Goal: Task Accomplishment & Management: Use online tool/utility

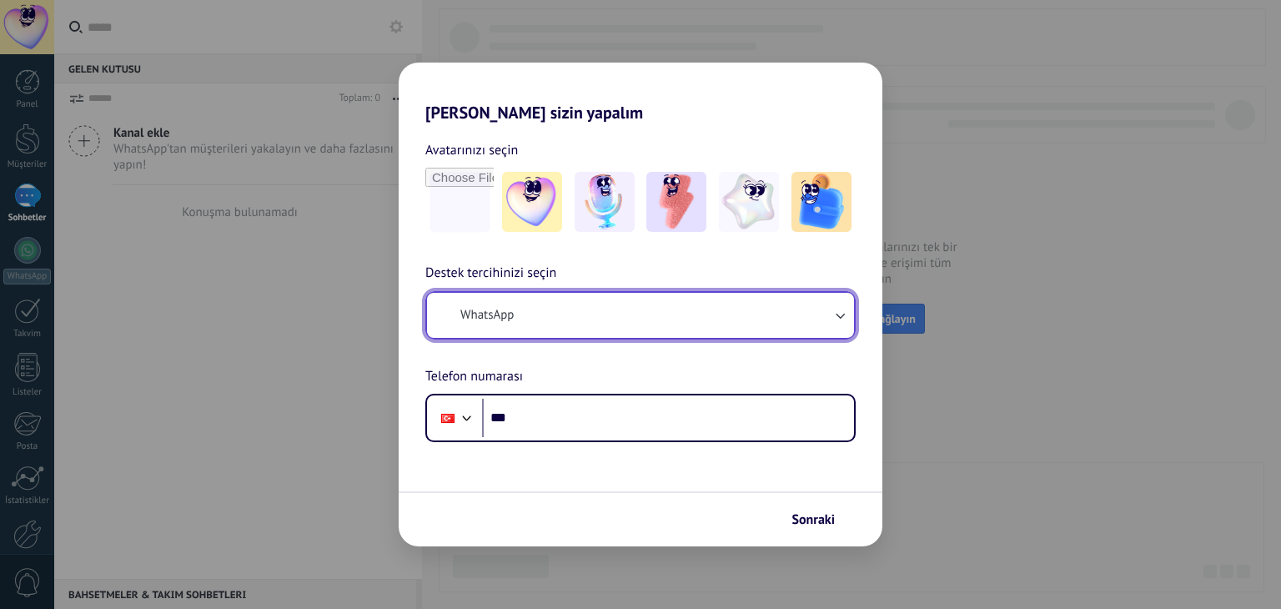
drag, startPoint x: 0, startPoint y: 0, endPoint x: 589, endPoint y: 314, distance: 667.3
click at [589, 314] on button "WhatsApp" at bounding box center [640, 315] width 427 height 45
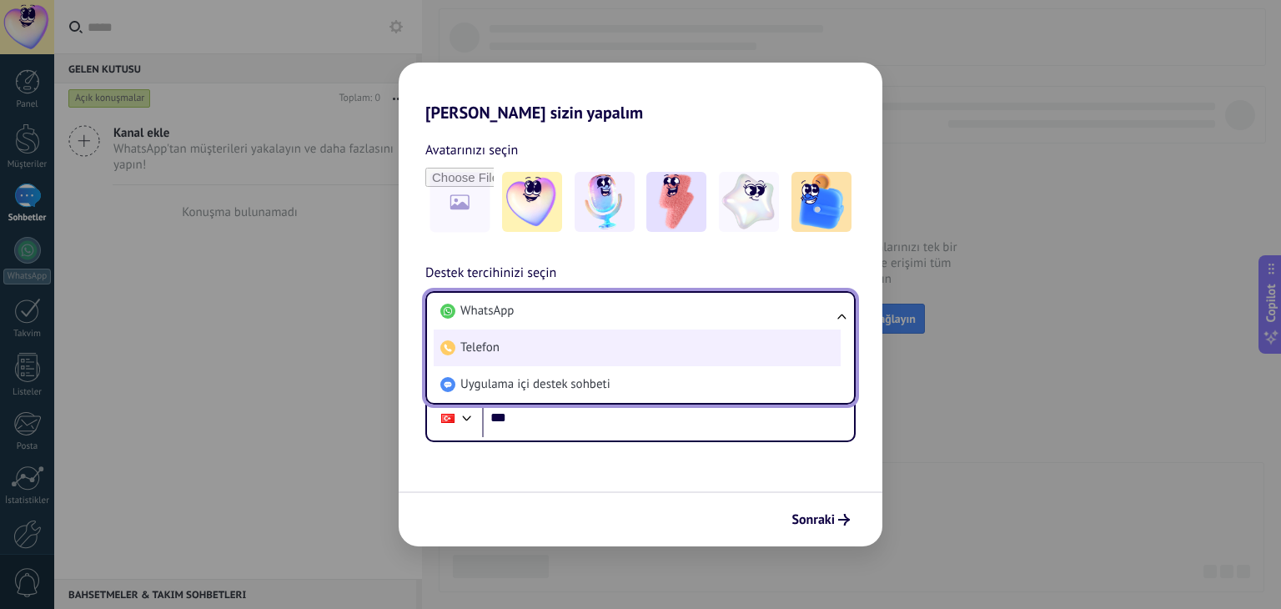
click at [567, 343] on li "Telefon" at bounding box center [637, 347] width 407 height 37
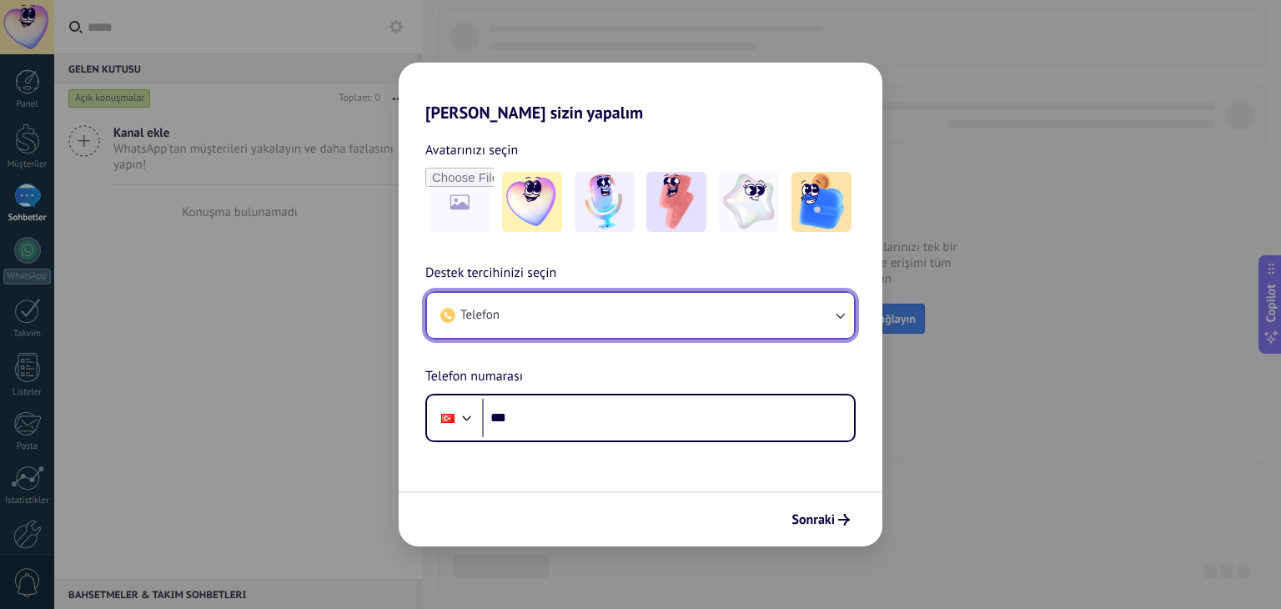
click at [592, 311] on button "Telefon" at bounding box center [640, 315] width 427 height 45
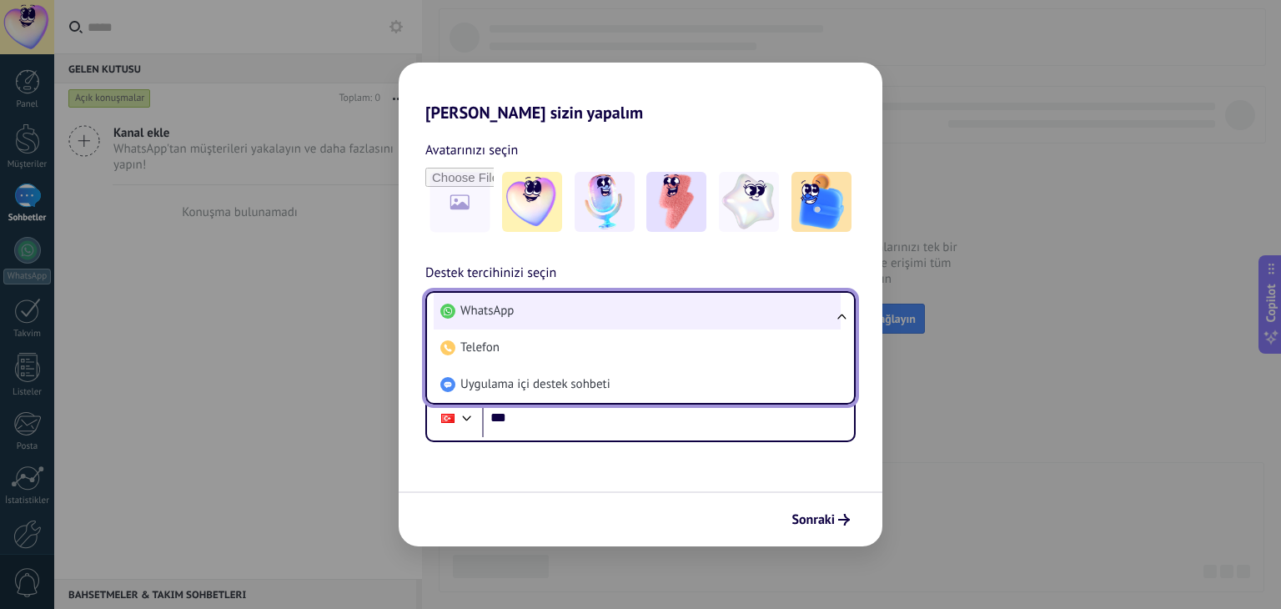
click at [524, 306] on li "WhatsApp" at bounding box center [637, 311] width 407 height 37
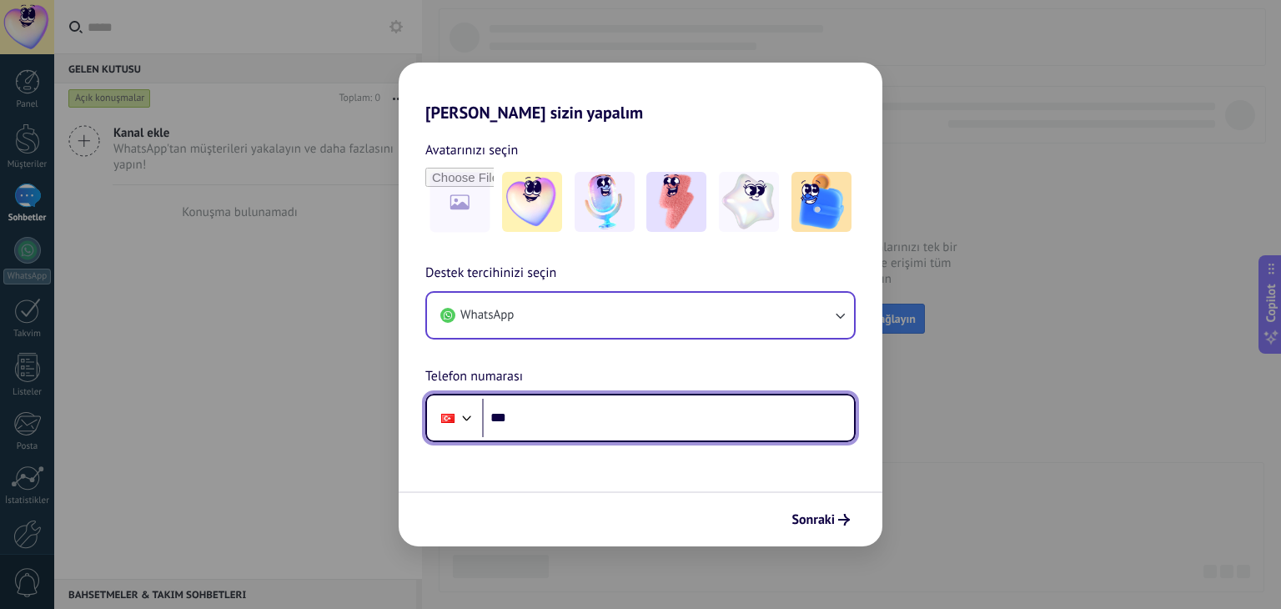
click at [577, 407] on input "***" at bounding box center [668, 418] width 372 height 38
type input "**********"
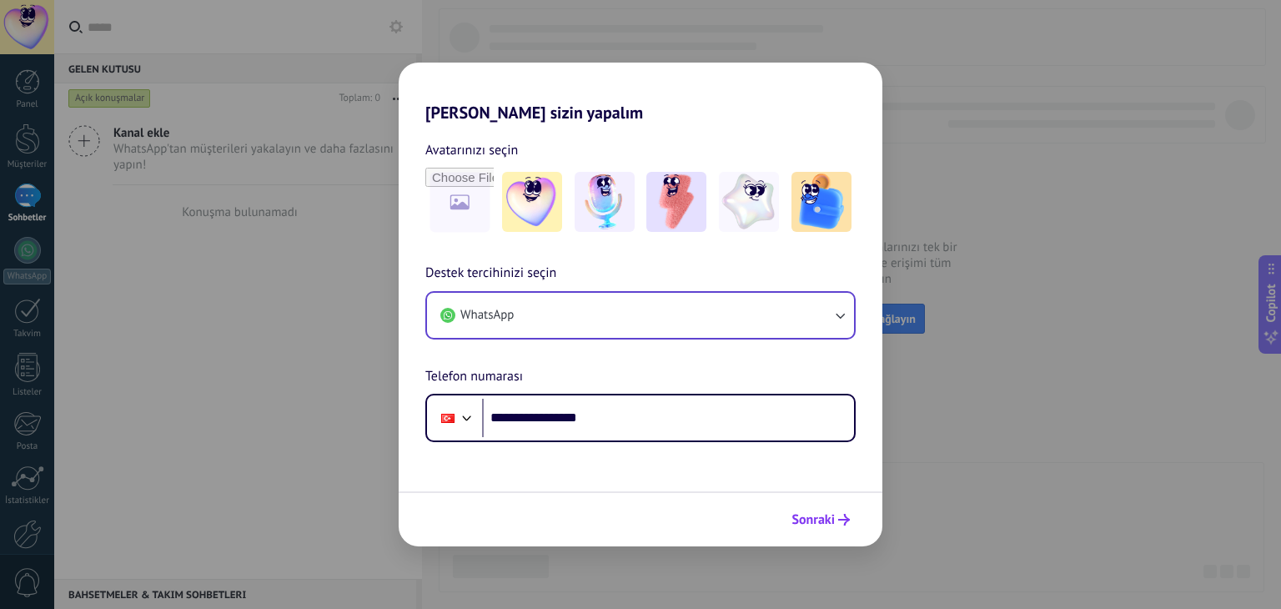
click at [830, 514] on span "Sonraki" at bounding box center [812, 520] width 43 height 12
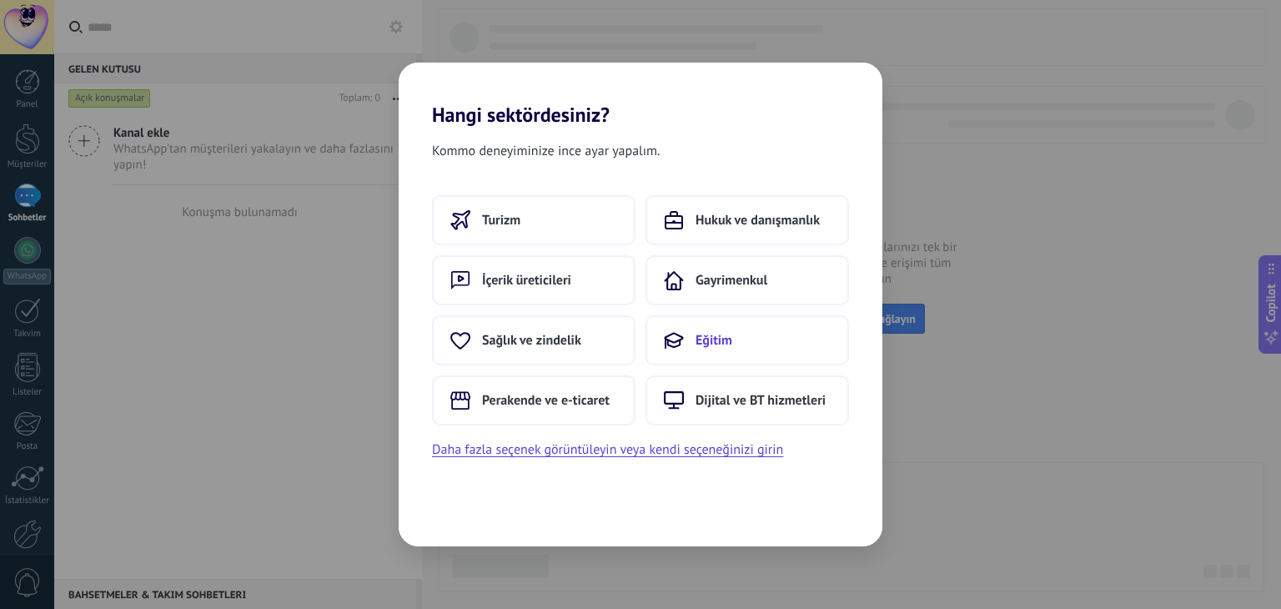
click at [704, 334] on span "Eğitim" at bounding box center [713, 340] width 37 height 17
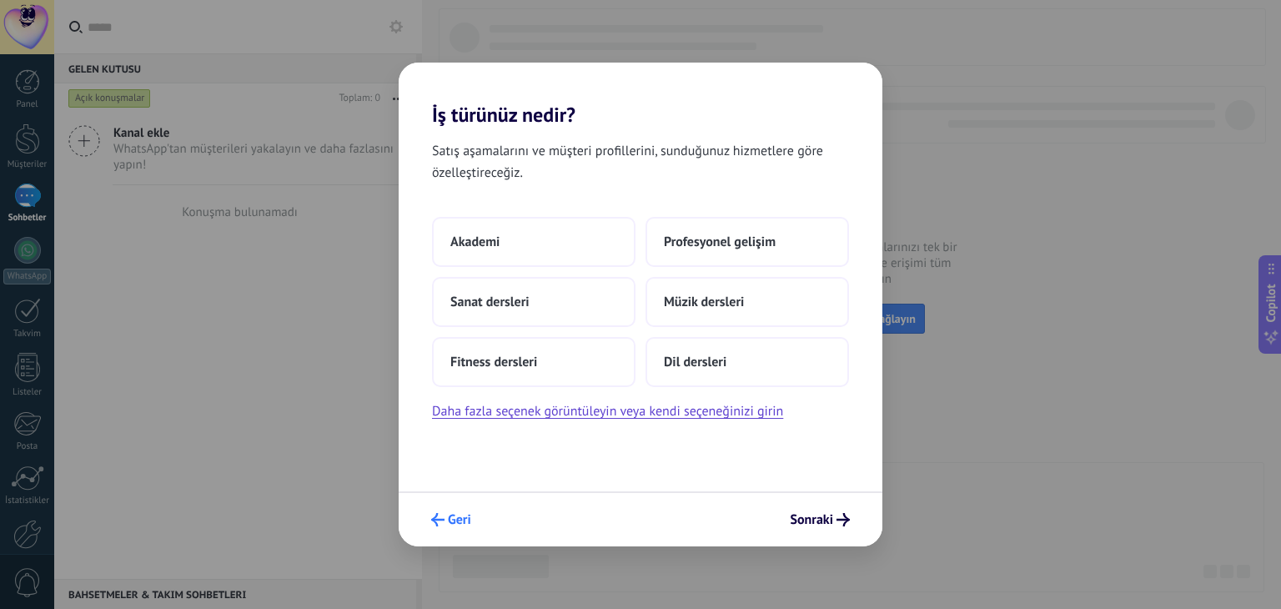
click at [453, 518] on span "Geri" at bounding box center [459, 520] width 23 height 12
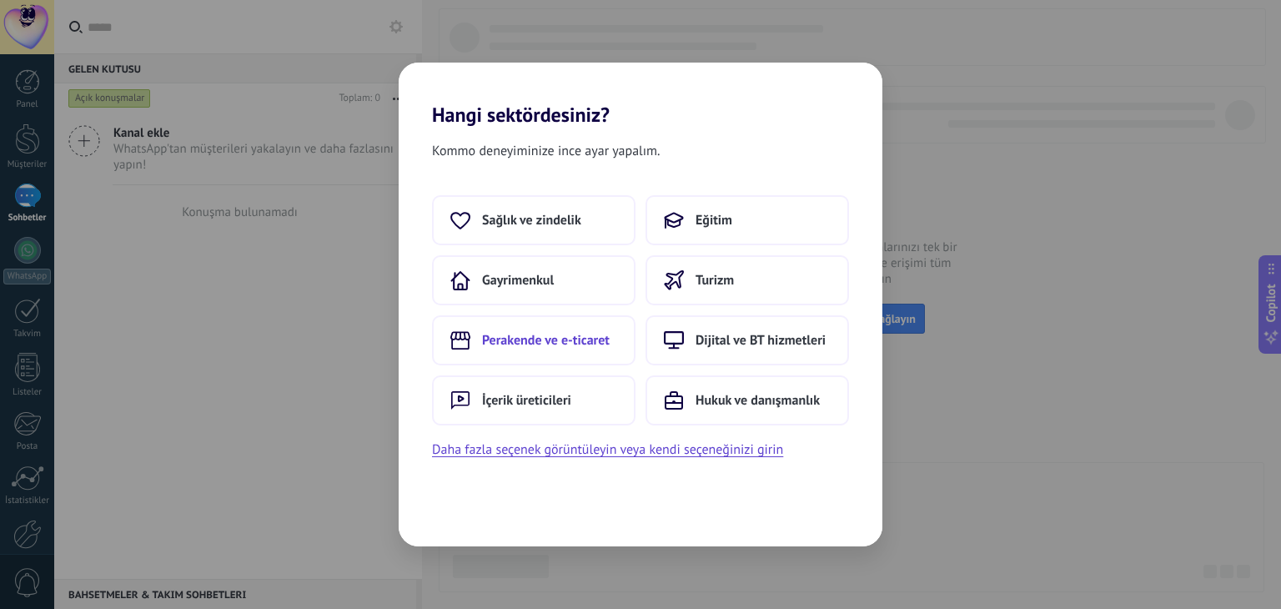
click at [579, 344] on span "Perakende ve e-ticaret" at bounding box center [546, 340] width 128 height 17
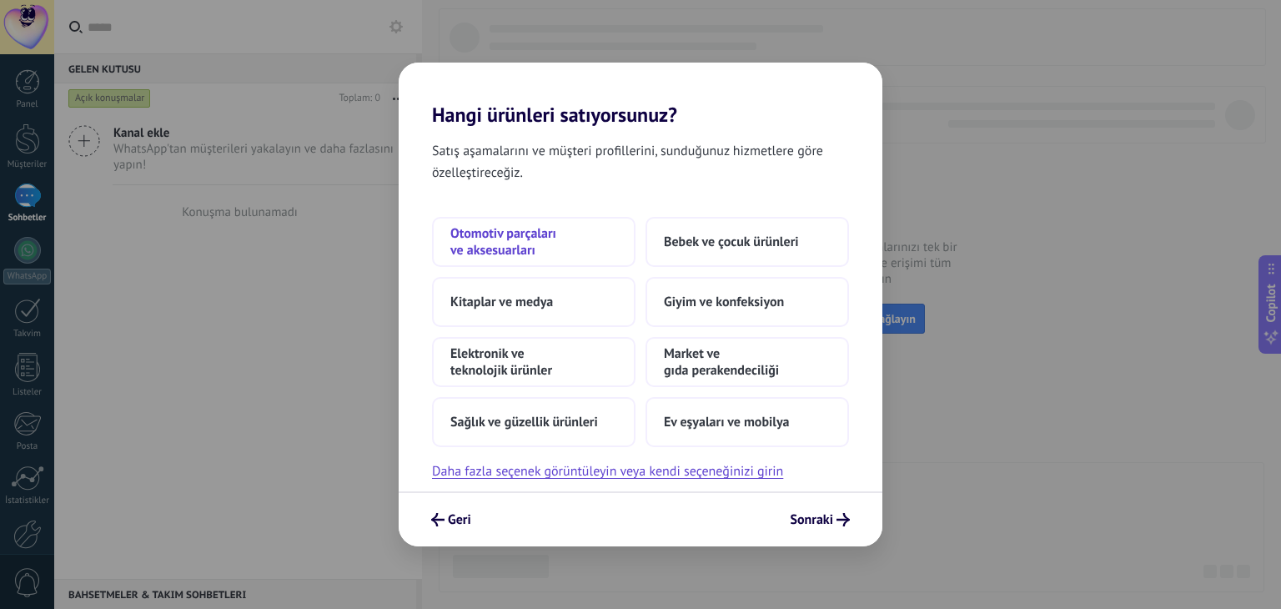
click at [509, 245] on span "Otomotiv parçaları ve aksesuarları" at bounding box center [533, 241] width 167 height 33
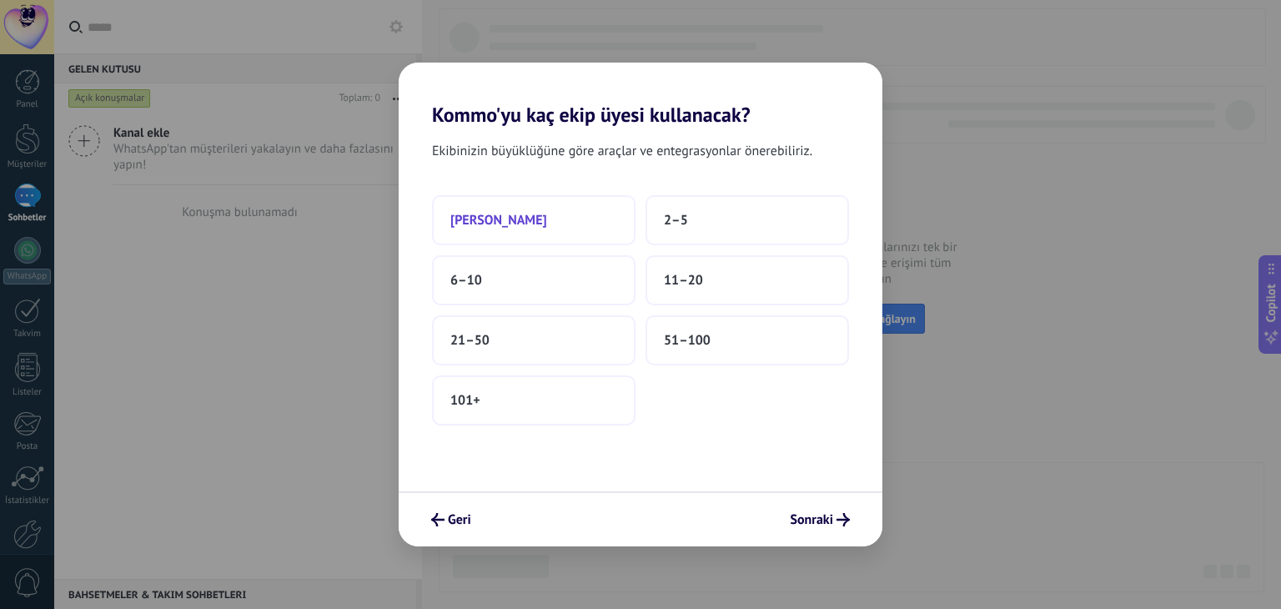
click at [522, 218] on button "[PERSON_NAME]" at bounding box center [533, 220] width 203 height 50
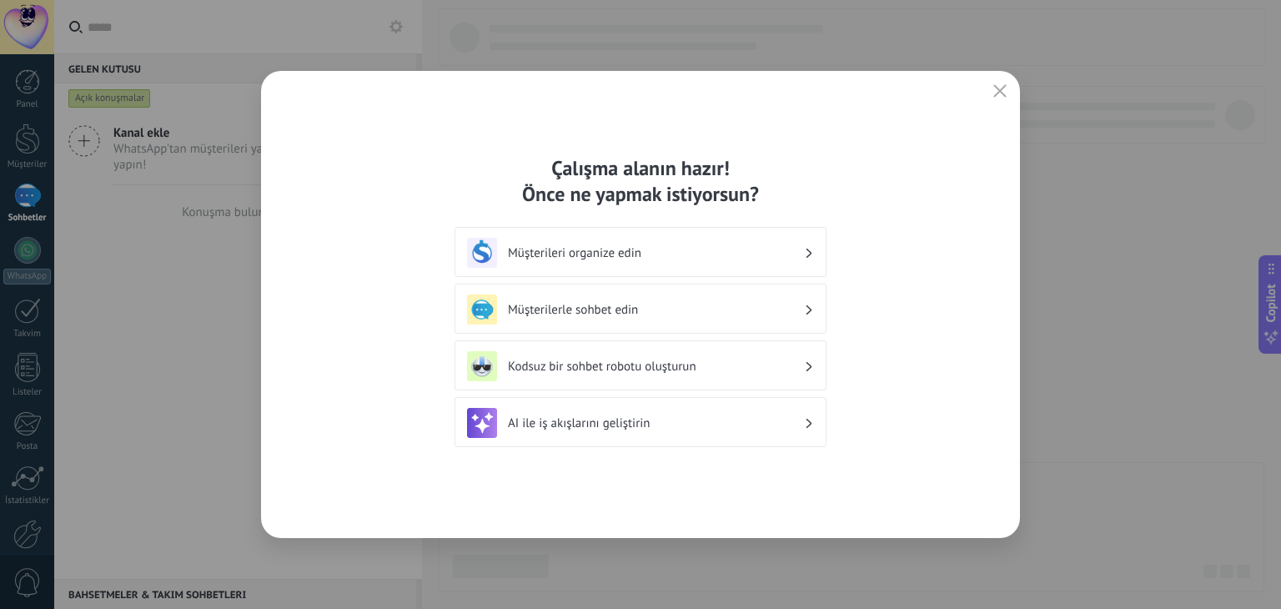
click at [620, 424] on h3 "AI ile iş akışlarını geliştirin" at bounding box center [656, 423] width 296 height 16
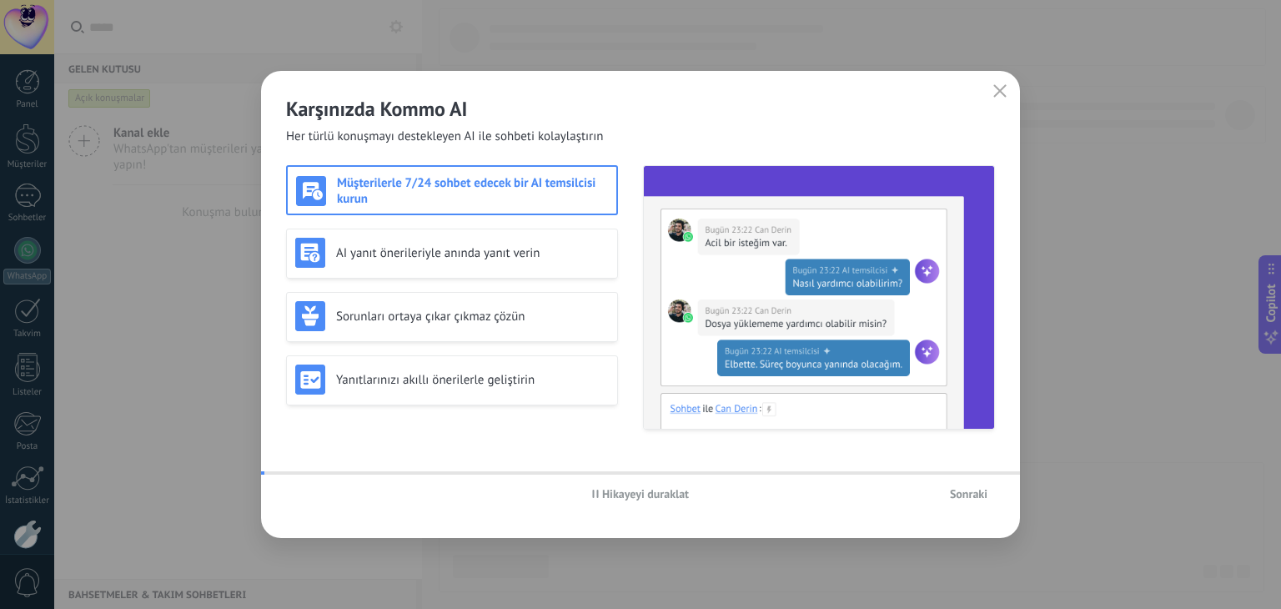
scroll to position [84, 0]
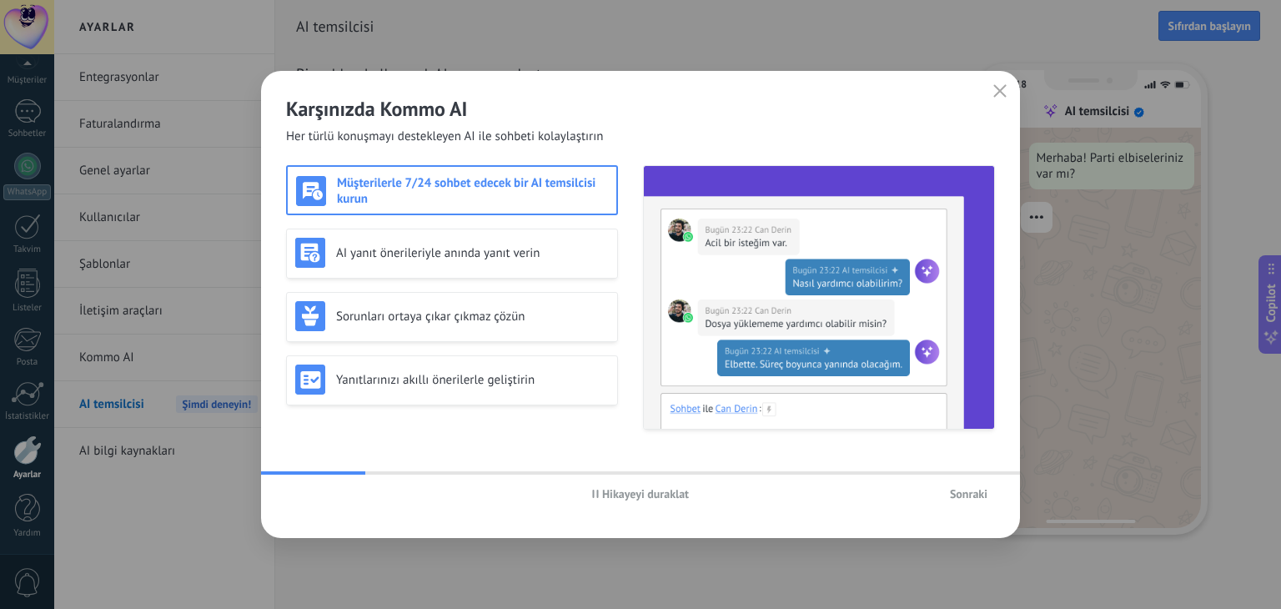
click at [530, 204] on h3 "Müşterilerle 7/24 sohbet edecek bir AI temsilcisi kurun" at bounding box center [472, 191] width 271 height 32
click at [503, 258] on h3 "AI yanıt önerileriyle anında yanıt verin" at bounding box center [472, 253] width 273 height 16
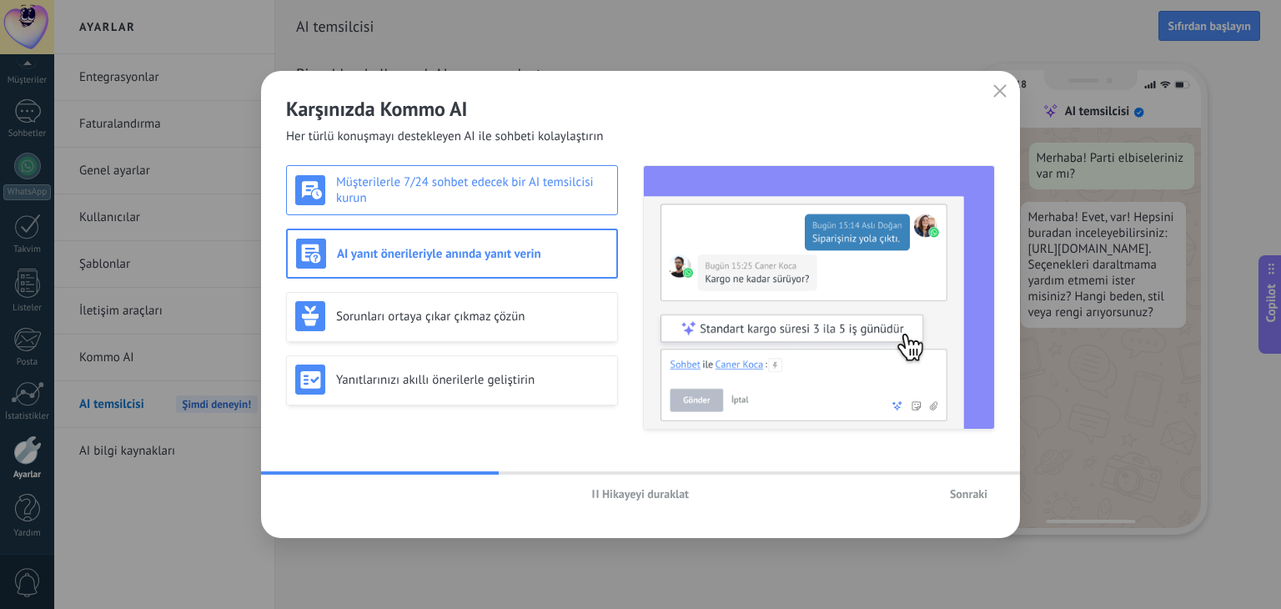
click at [506, 191] on h3 "Müşterilerle 7/24 sohbet edecek bir AI temsilcisi kurun" at bounding box center [472, 190] width 273 height 32
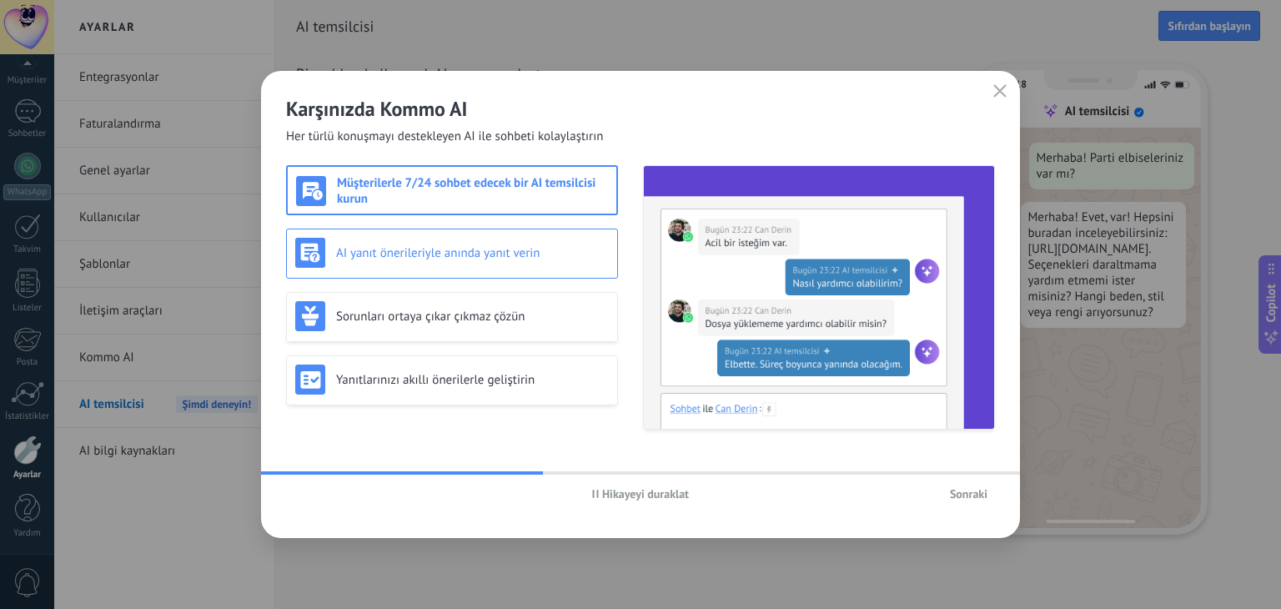
click at [510, 241] on div "AI yanıt önerileriyle anında yanıt verin" at bounding box center [452, 253] width 314 height 30
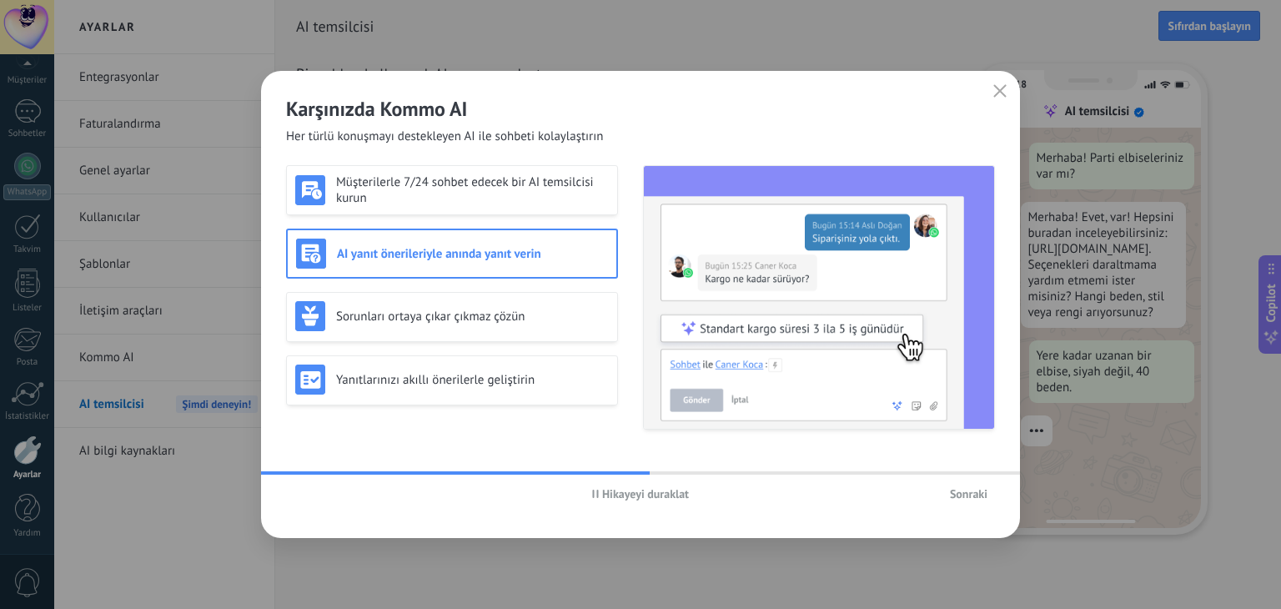
click at [967, 489] on span "Sonraki" at bounding box center [969, 494] width 38 height 12
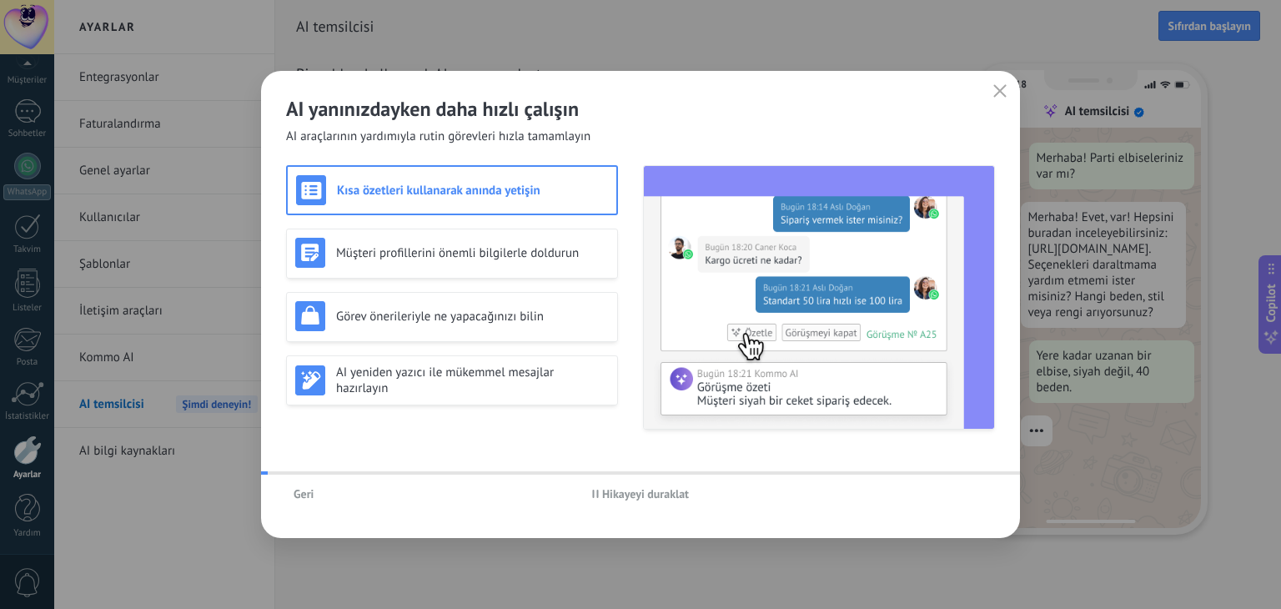
click at [967, 489] on div "[PERSON_NAME] duraklat" at bounding box center [640, 493] width 759 height 38
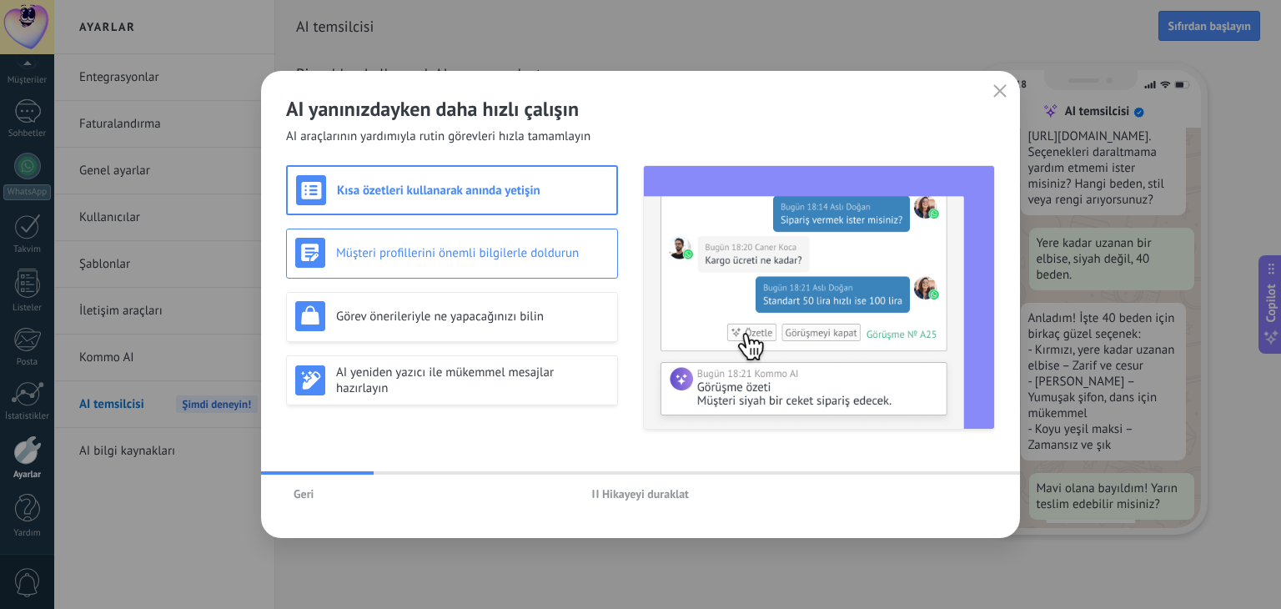
scroll to position [157, 0]
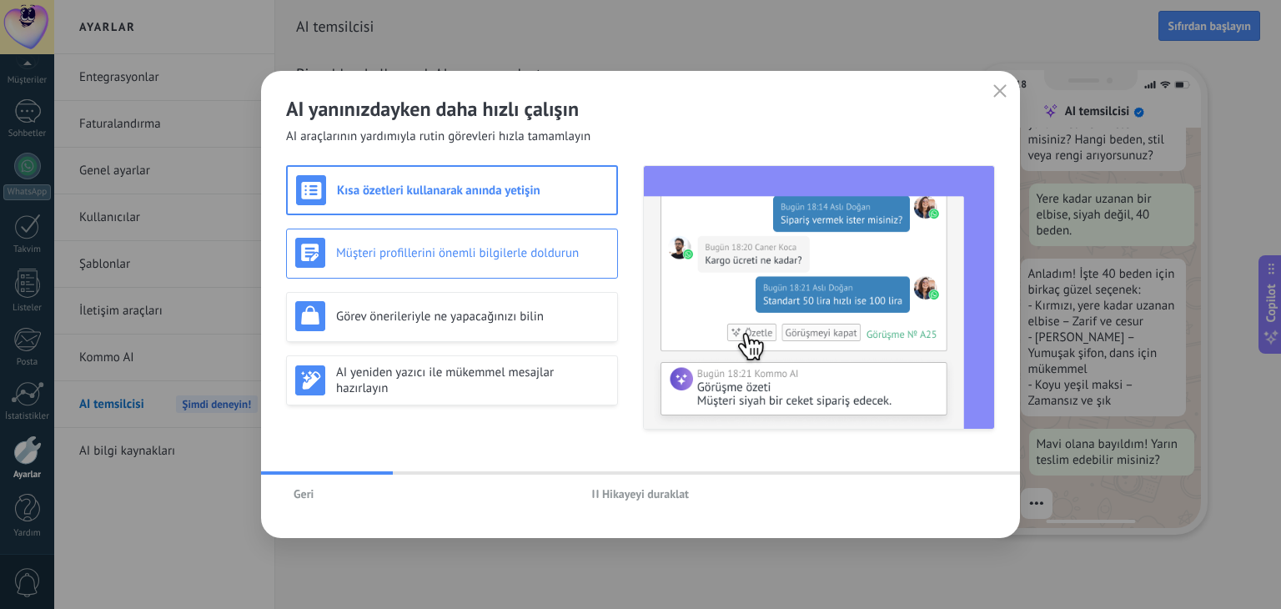
click at [562, 253] on h3 "Müşteri profillerini önemli bilgilerle doldurun" at bounding box center [472, 253] width 273 height 16
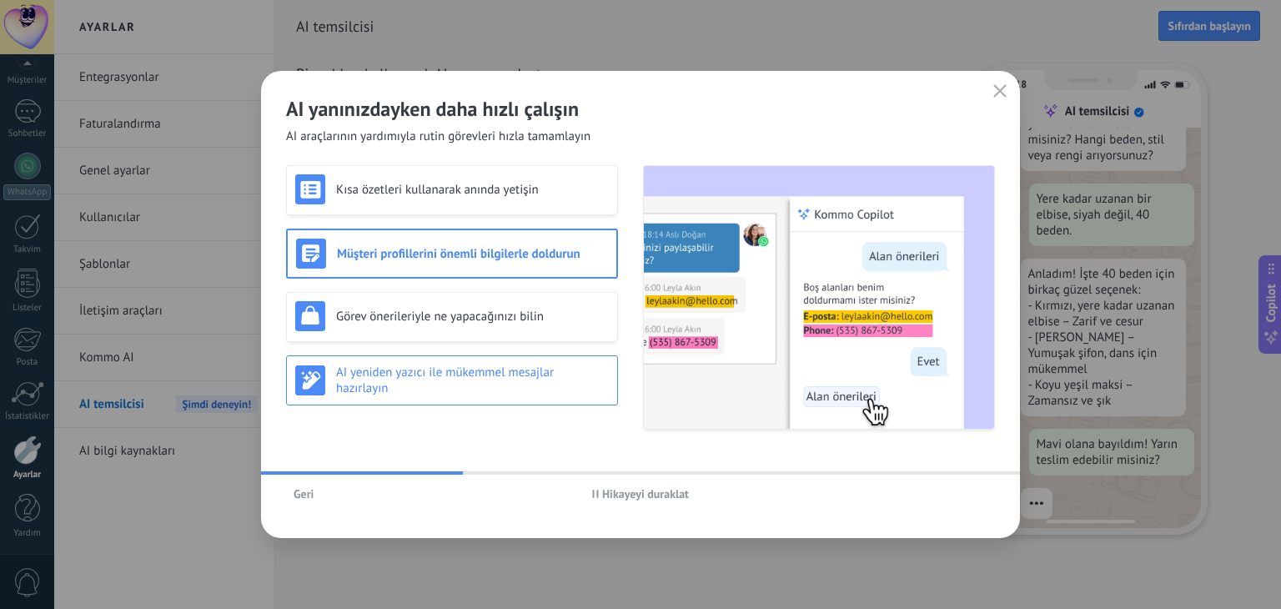
click at [549, 365] on div "AI yeniden yazıcı ile mükemmel mesajlar hazırlayın" at bounding box center [452, 380] width 314 height 32
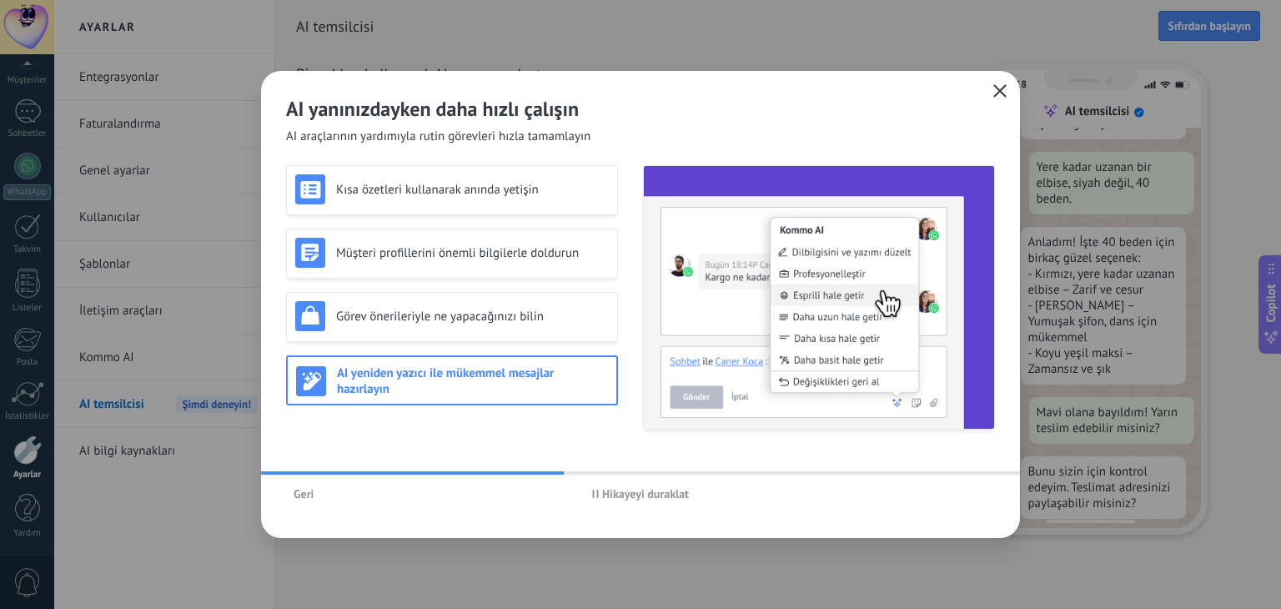
scroll to position [248, 0]
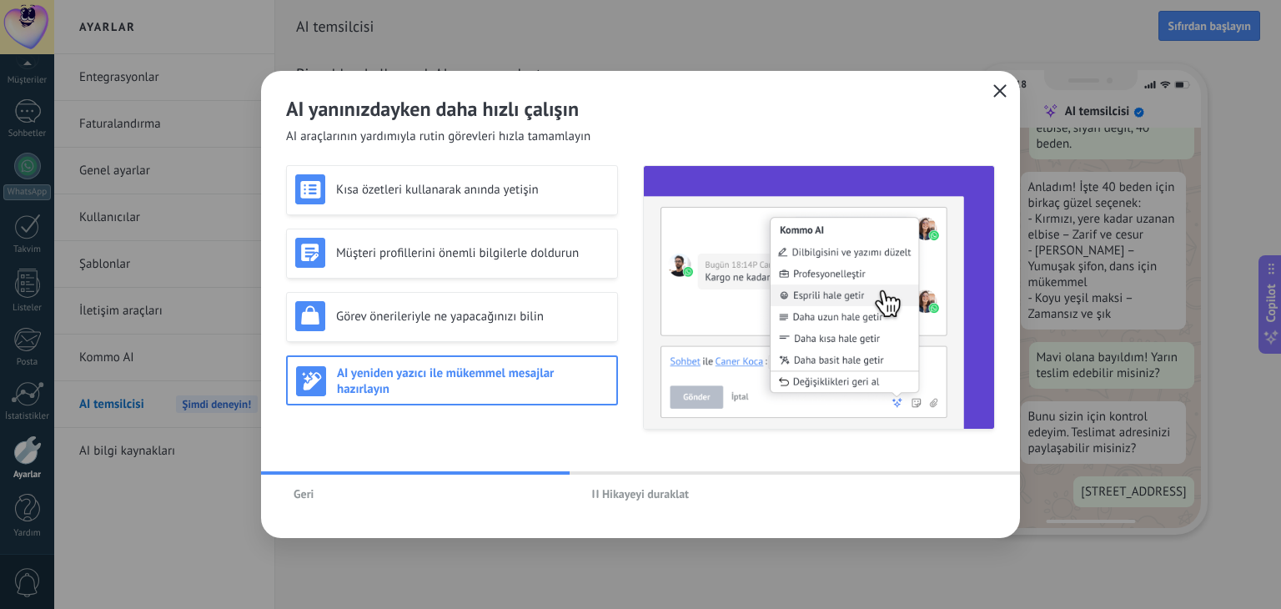
click at [997, 89] on use "button" at bounding box center [1000, 90] width 13 height 13
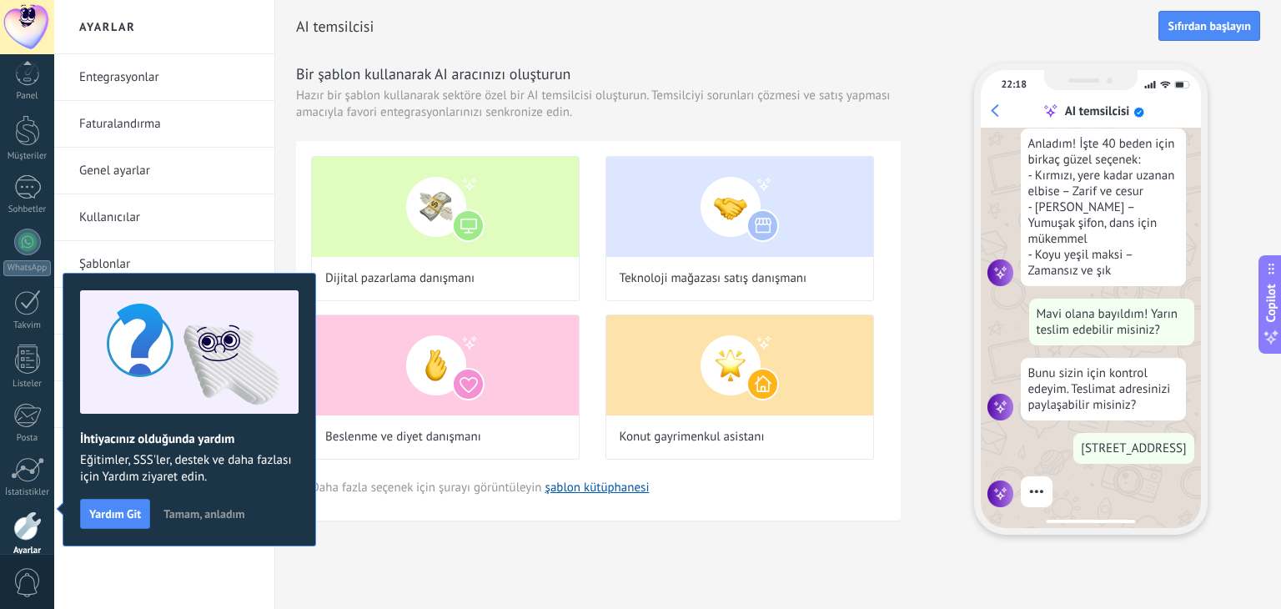
scroll to position [84, 0]
click at [223, 508] on span "Tamam, anladım" at bounding box center [203, 514] width 81 height 12
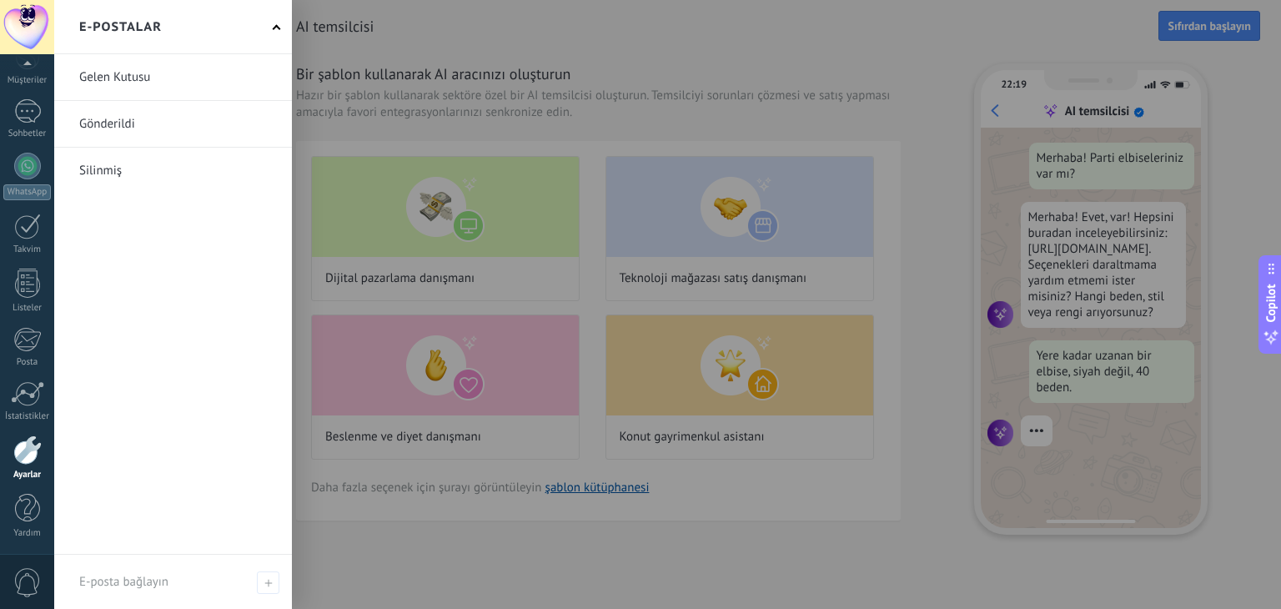
click at [133, 79] on link at bounding box center [173, 77] width 238 height 46
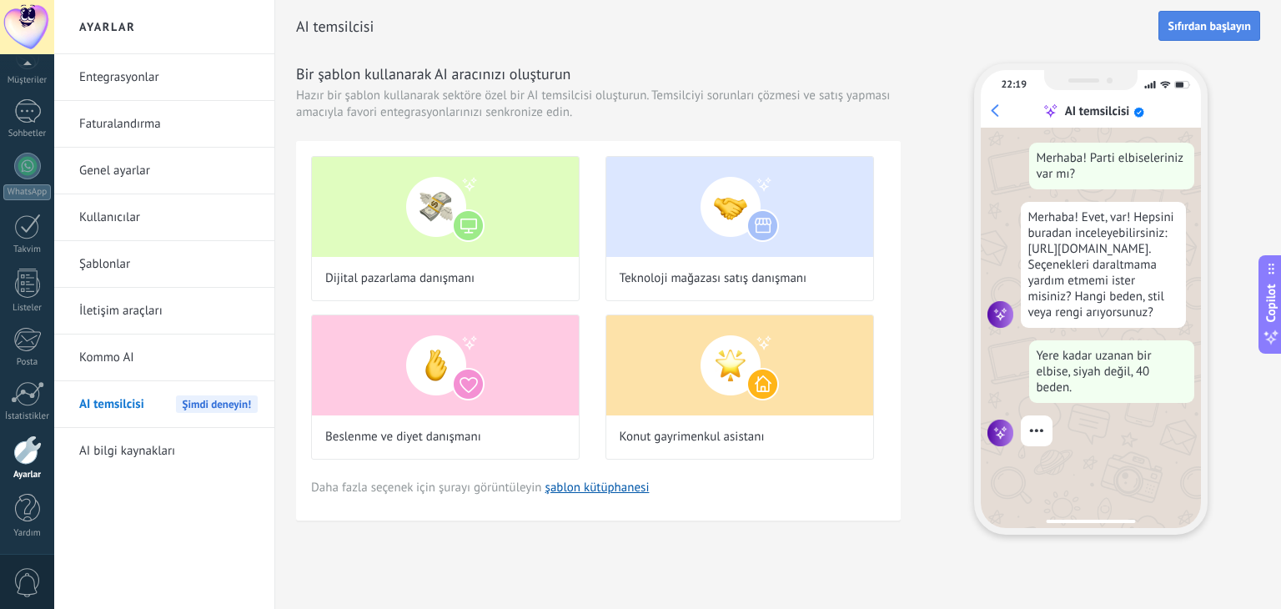
click at [1204, 33] on button "Sıfırdan başlayın" at bounding box center [1209, 26] width 102 height 30
